Goal: Task Accomplishment & Management: Manage account settings

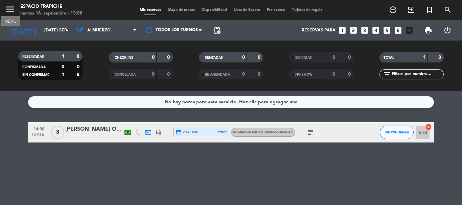
click at [8, 10] on icon "menu" at bounding box center [10, 9] width 10 height 10
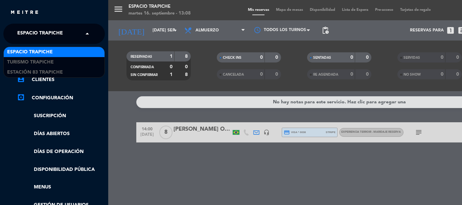
click at [56, 34] on span "Espacio Trapiche" at bounding box center [40, 34] width 46 height 14
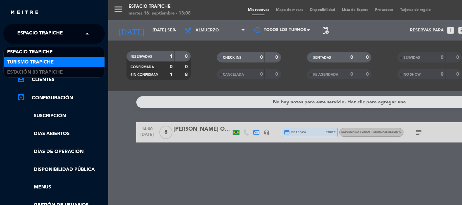
click at [55, 62] on div "Turismo Trapiche" at bounding box center [54, 62] width 101 height 10
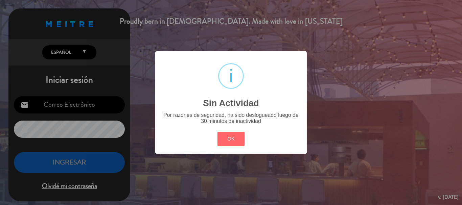
type input "[EMAIL_ADDRESS][DOMAIN_NAME]"
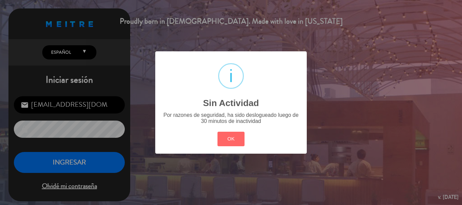
click at [53, 167] on div "? ! i Sin Actividad × Por razones de seguridad, ha sido deslogueado luego de 30…" at bounding box center [231, 102] width 462 height 205
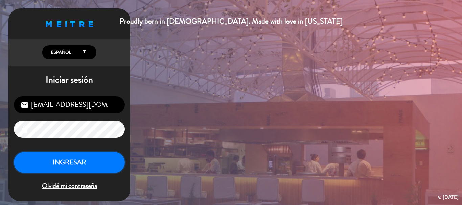
click at [53, 167] on button "INGRESAR" at bounding box center [69, 162] width 111 height 21
